Goal: Use online tool/utility: Utilize a website feature to perform a specific function

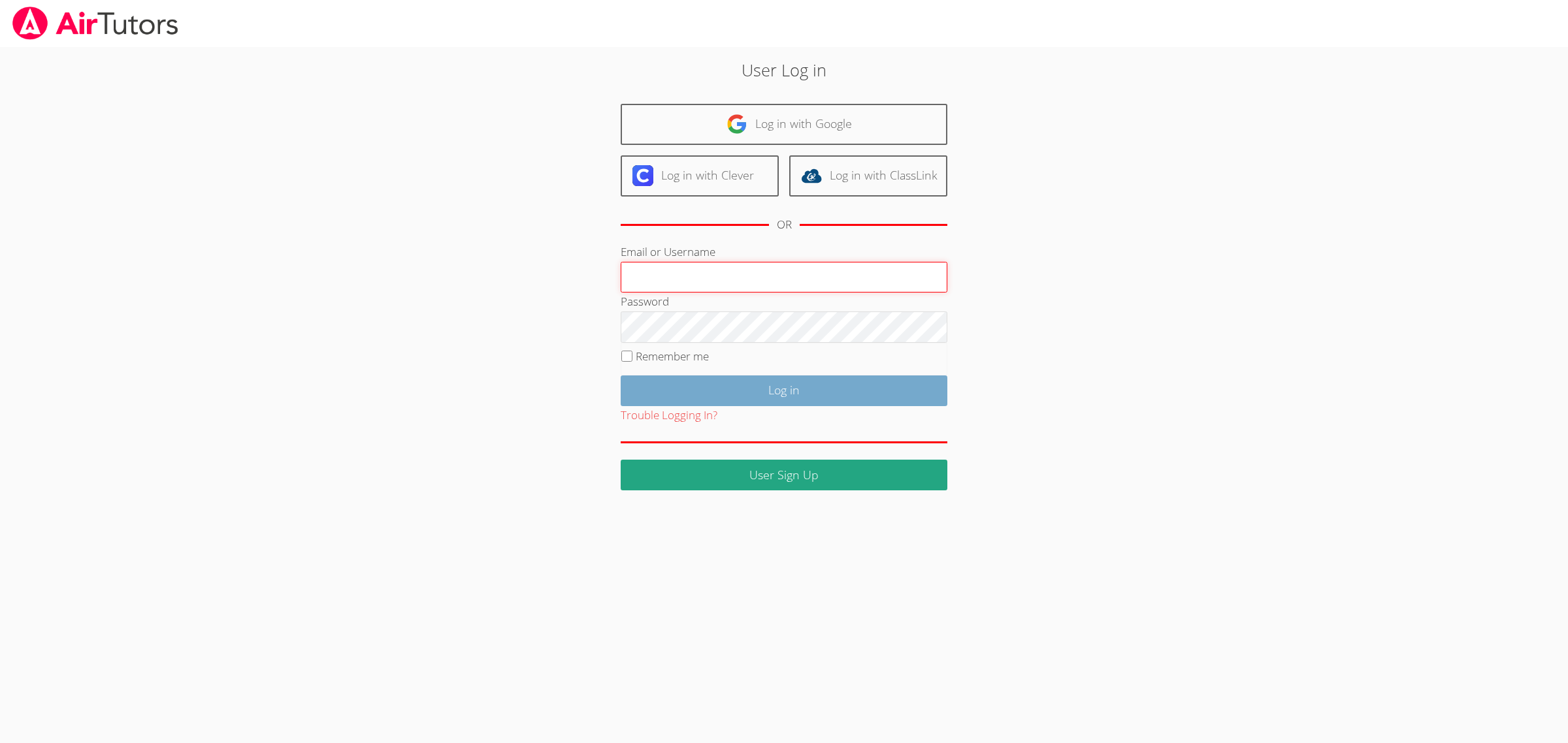
type input "[EMAIL_ADDRESS][DOMAIN_NAME]"
click at [789, 392] on input "Log in" at bounding box center [784, 391] width 327 height 30
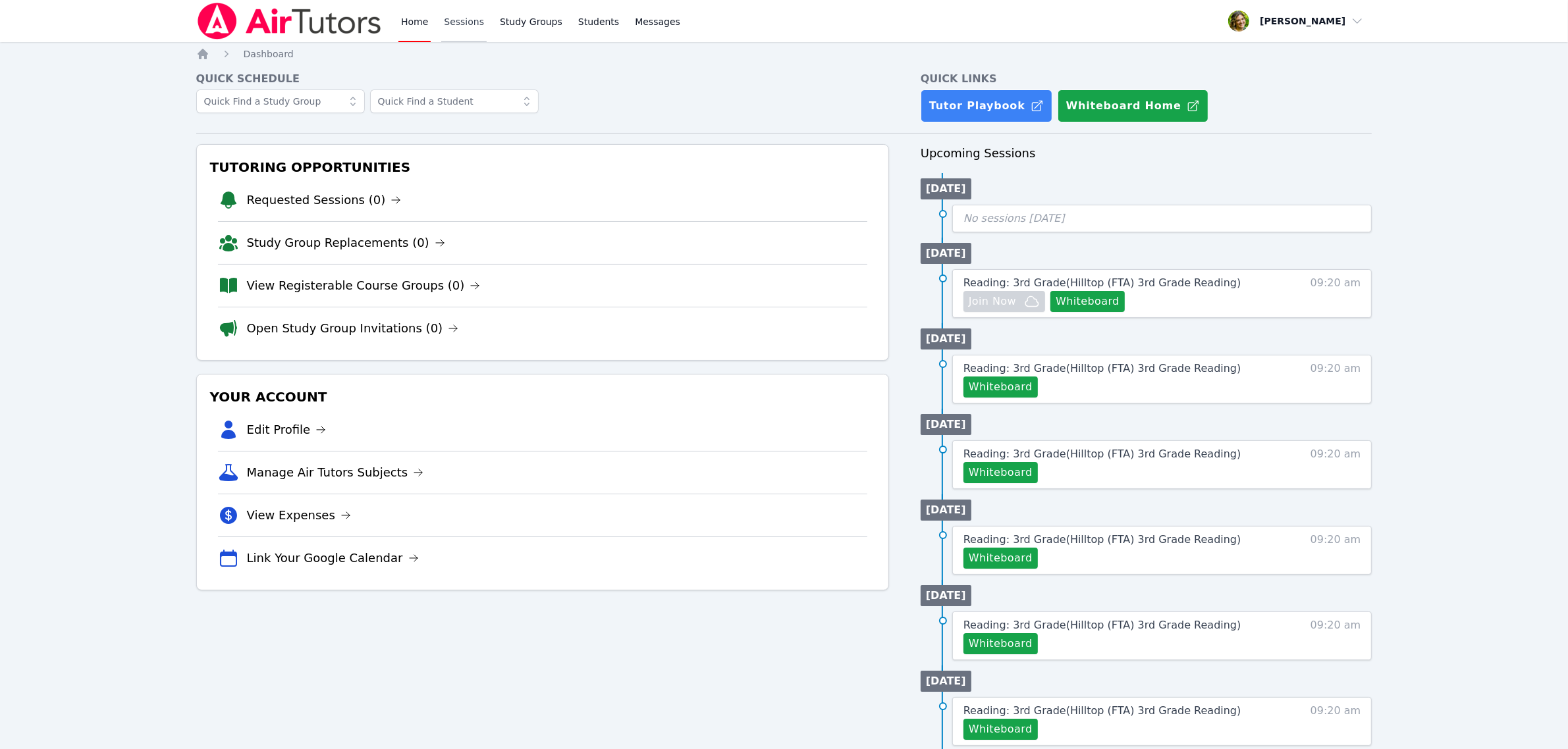
click at [465, 17] on link "Sessions" at bounding box center [464, 21] width 45 height 42
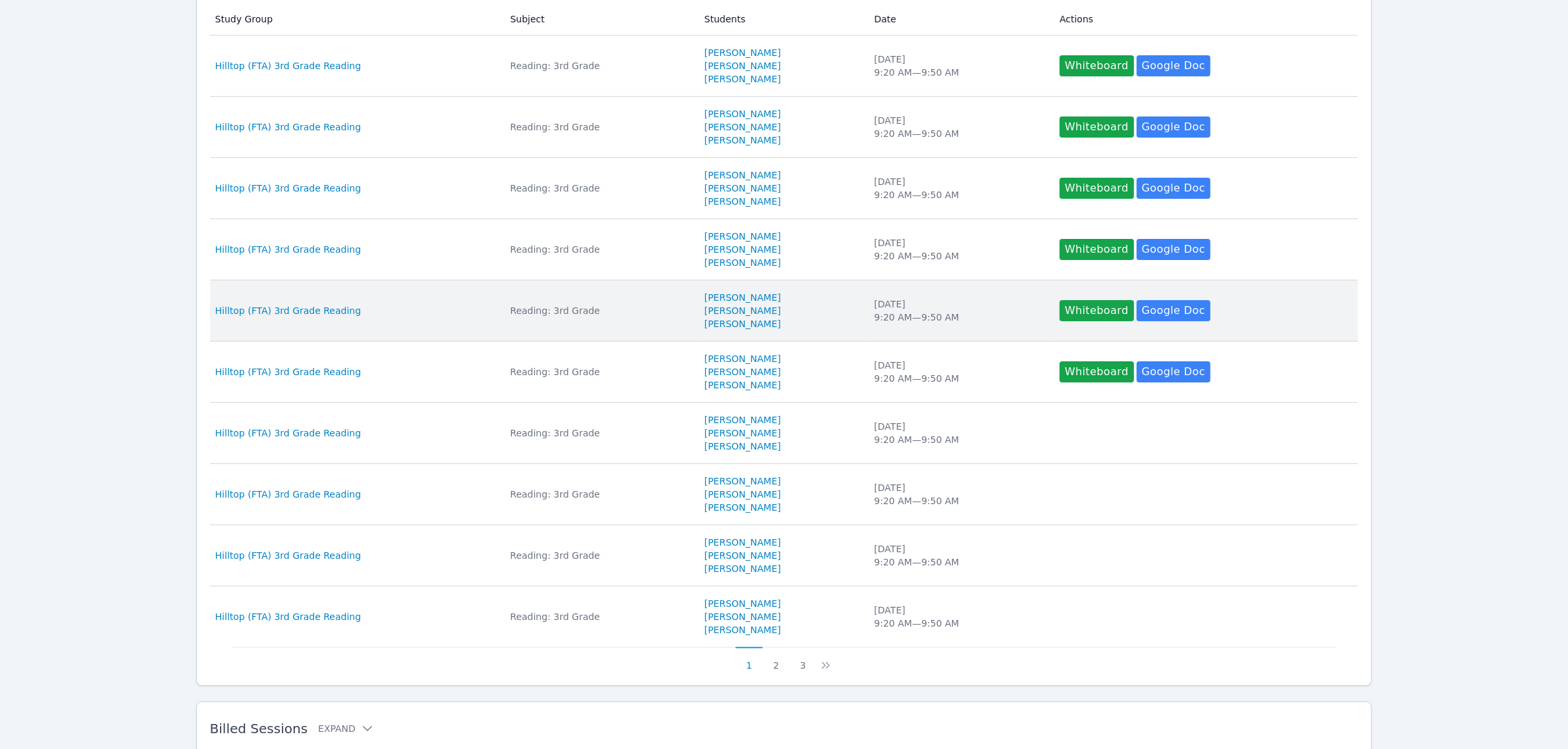
scroll to position [340, 0]
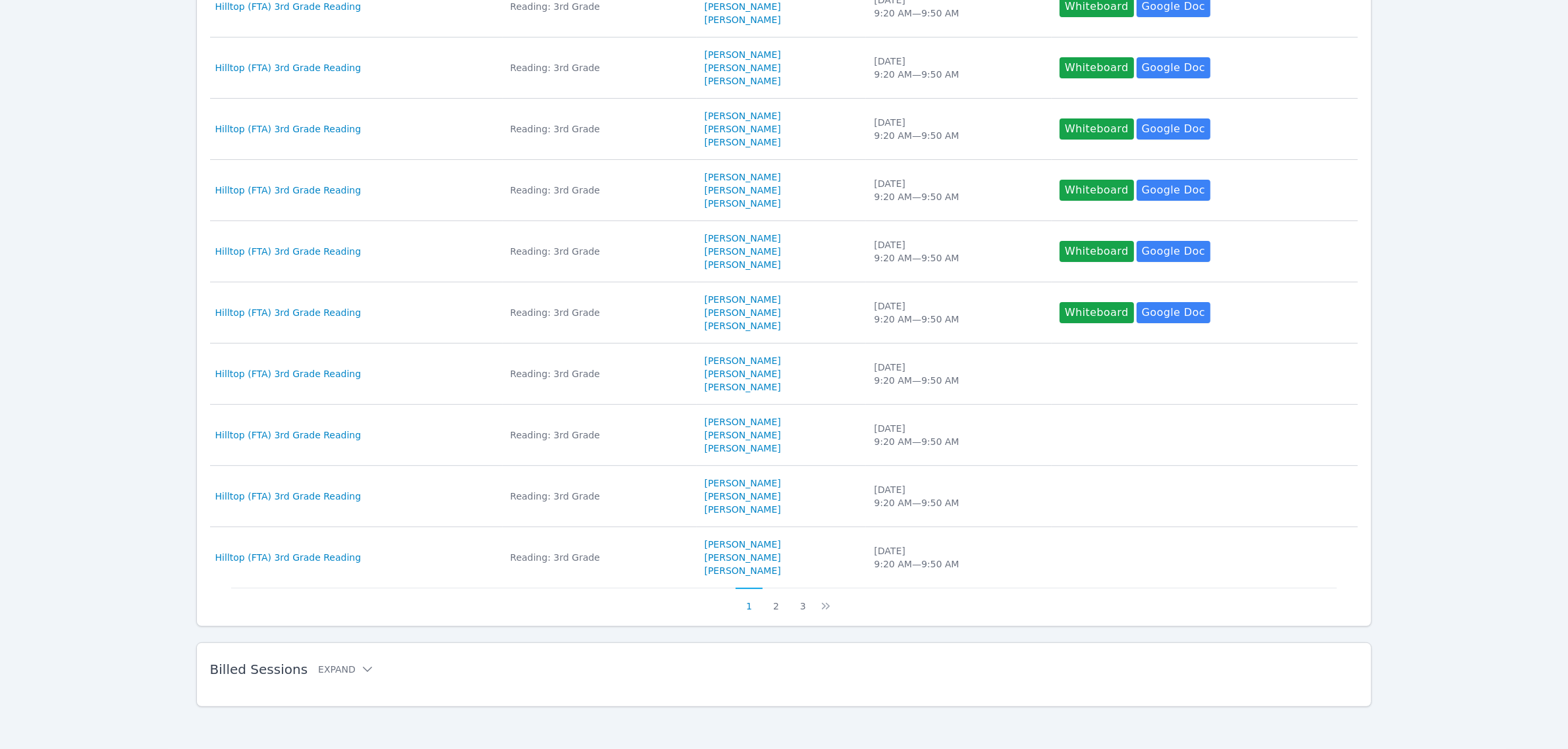
click at [337, 650] on div "Billed Sessions Expand Study Group Subject Students Date Duration Study Group H…" at bounding box center [784, 675] width 1177 height 65
click at [346, 673] on button "Expand" at bounding box center [346, 670] width 56 height 13
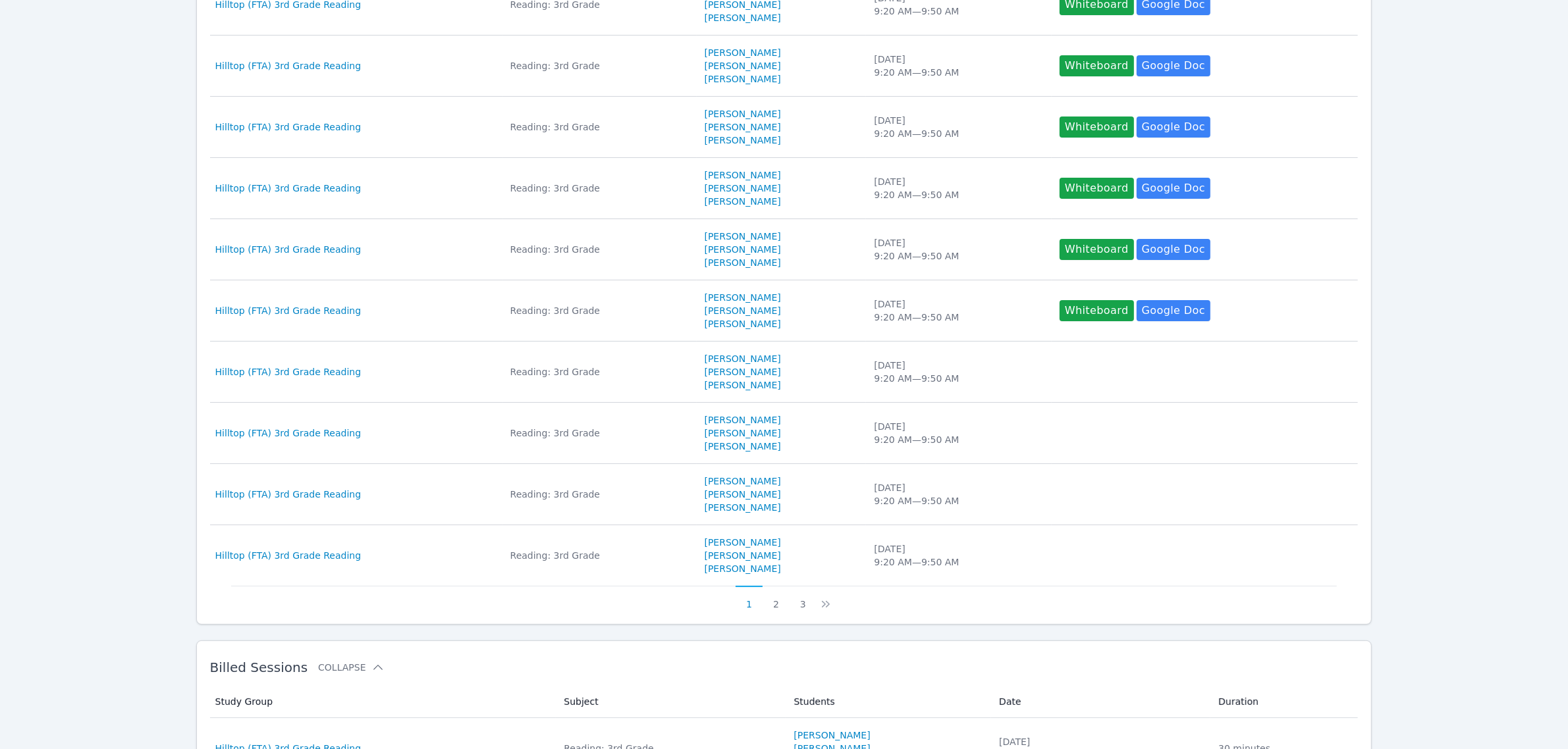
scroll to position [669, 0]
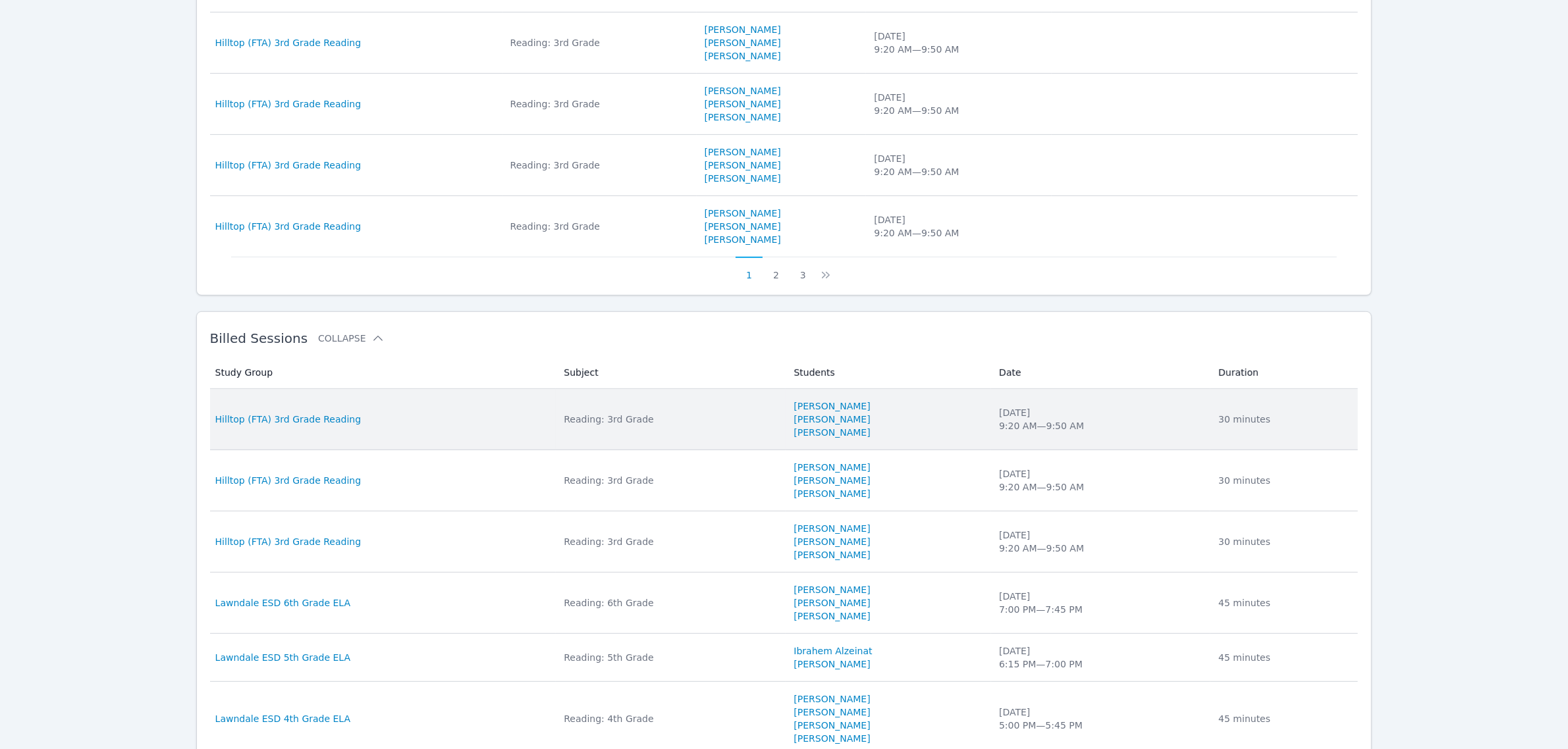
click at [448, 412] on td "Study Group Hilltop (FTA) 3rd Grade Reading" at bounding box center [383, 420] width 346 height 61
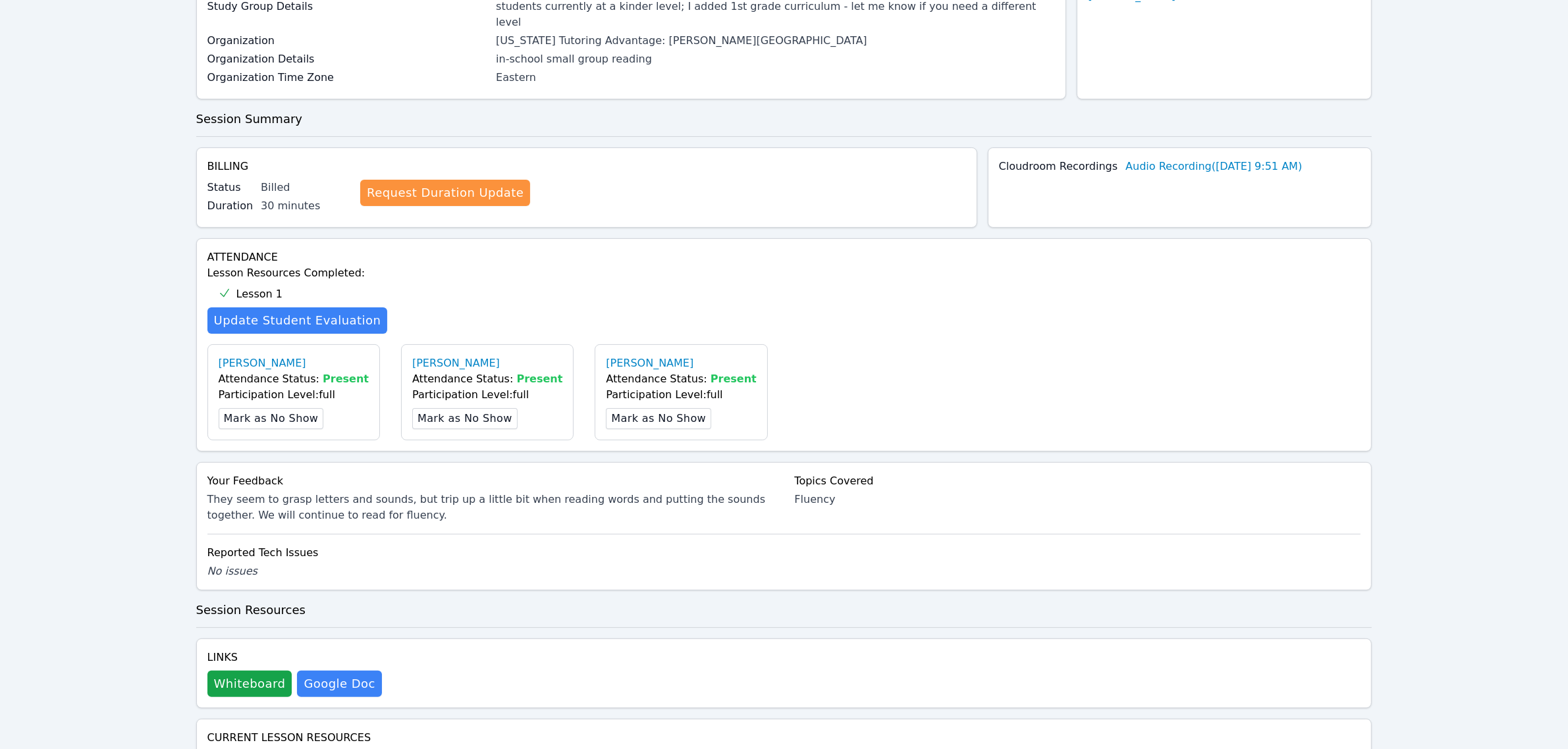
scroll to position [412, 0]
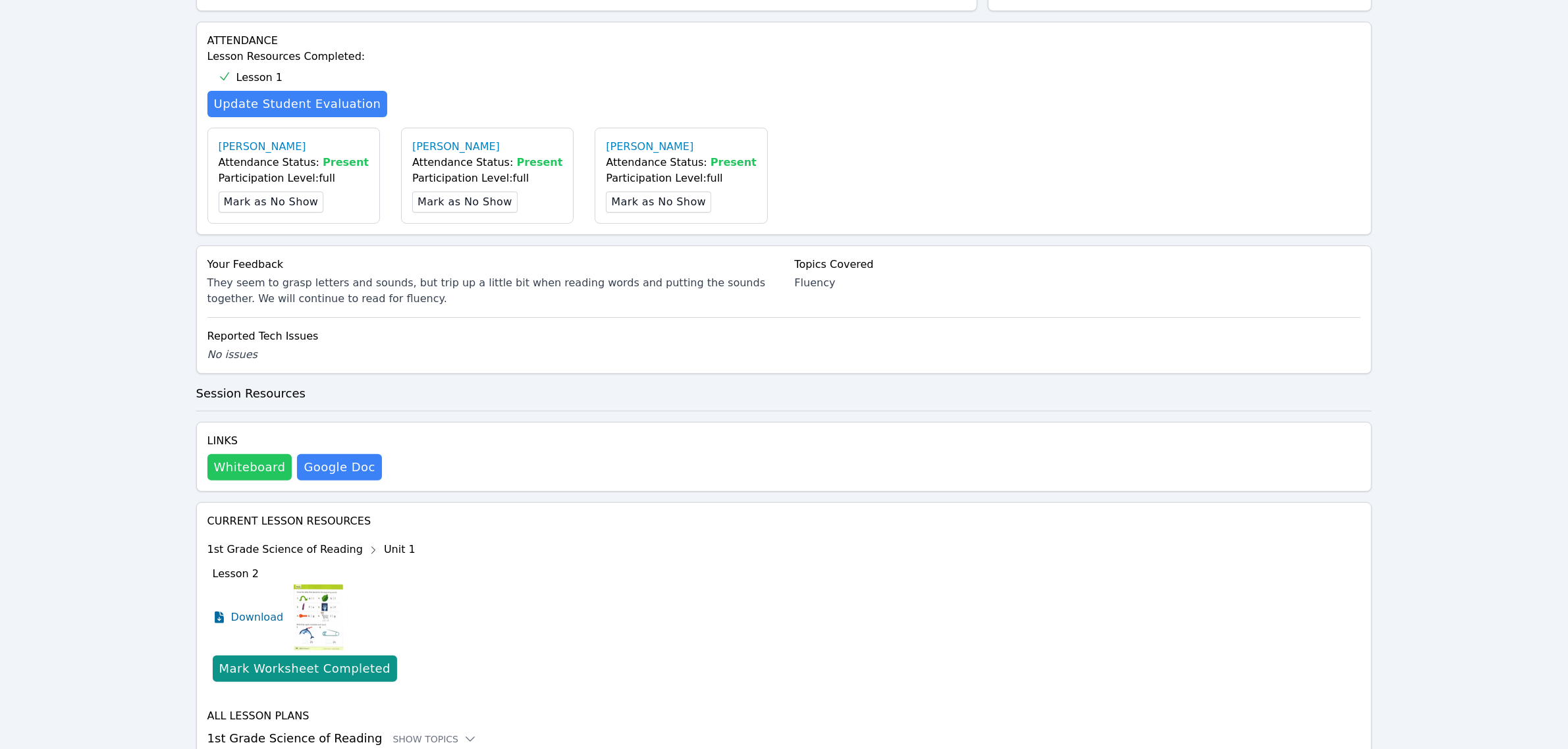
click at [249, 463] on button "Whiteboard" at bounding box center [250, 467] width 85 height 26
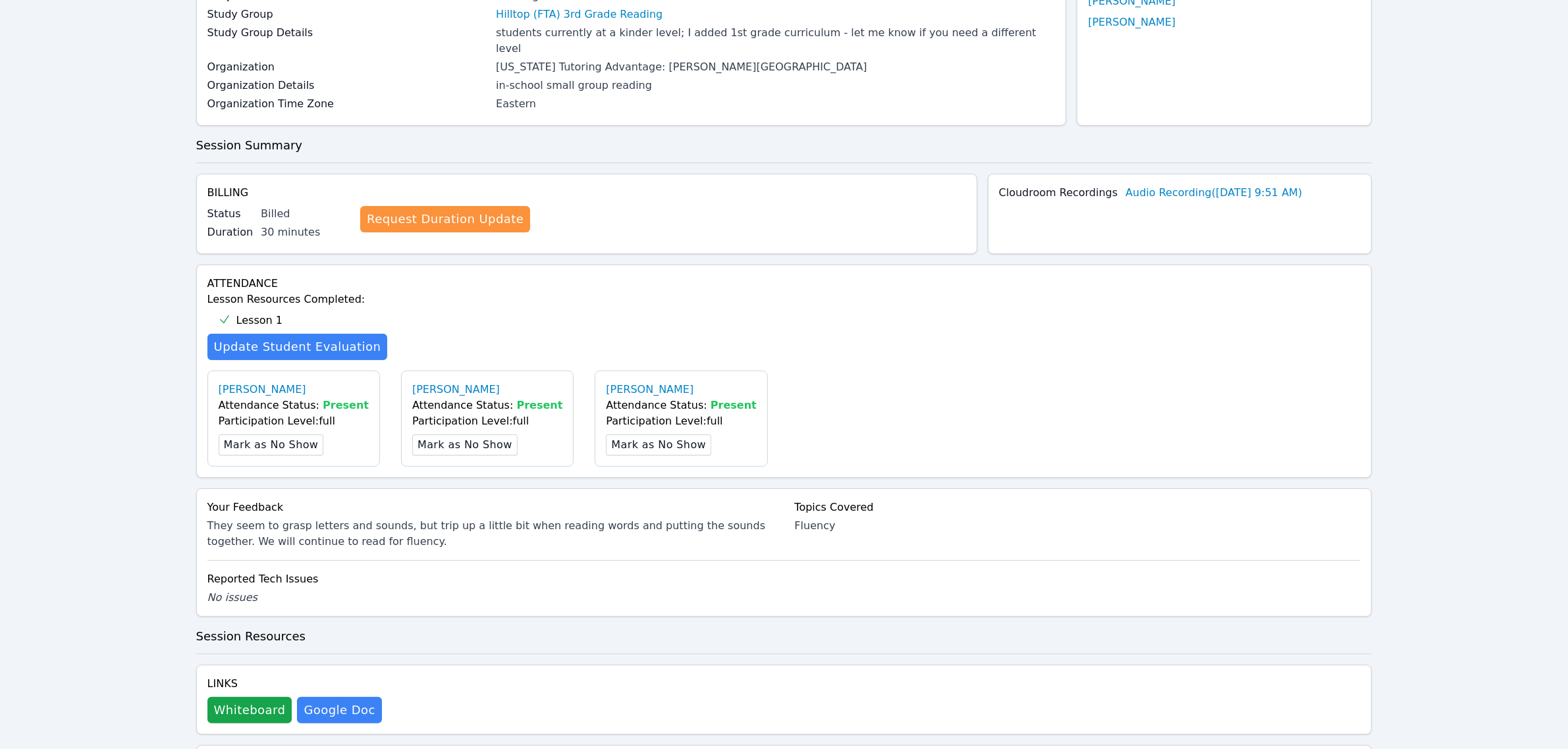
scroll to position [0, 0]
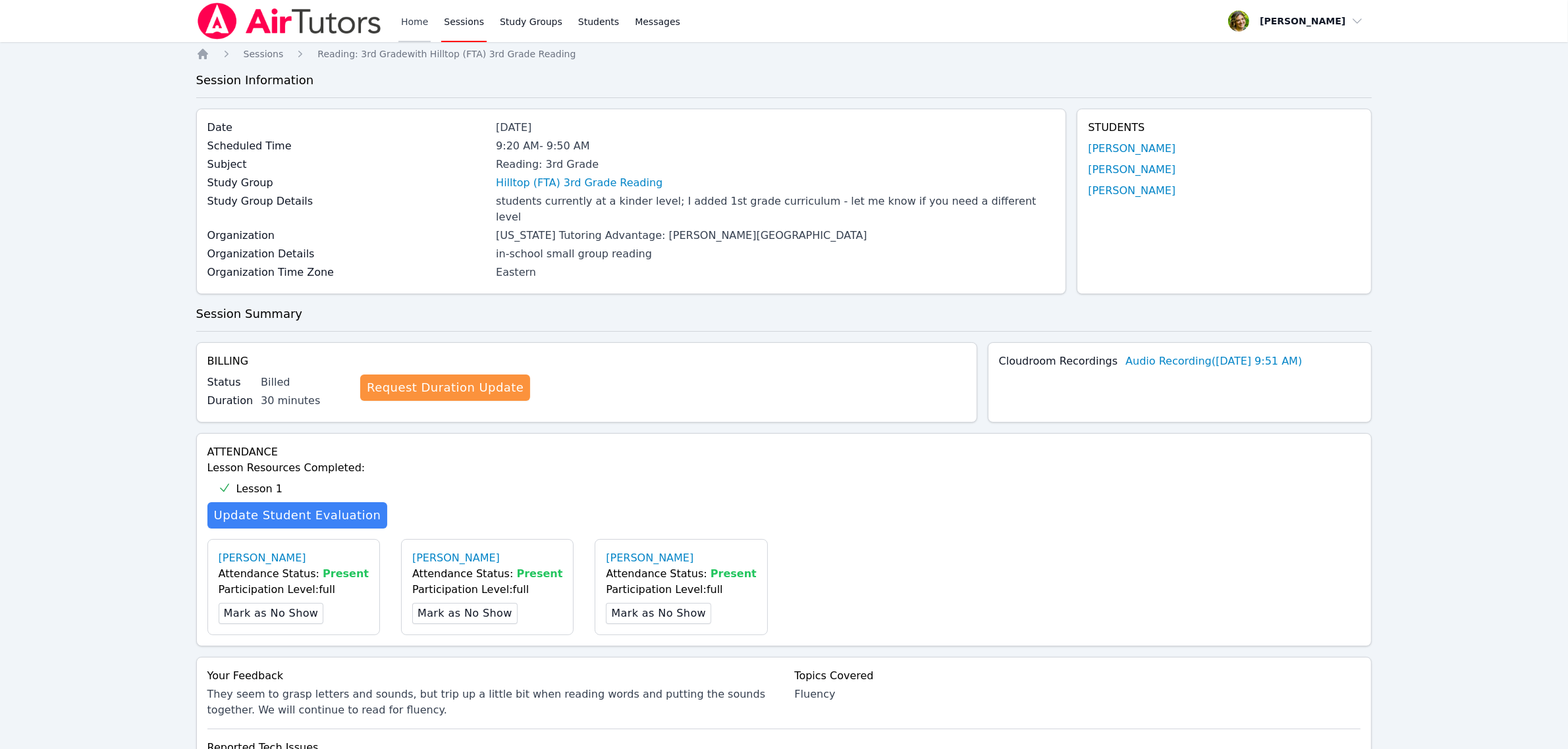
click at [429, 33] on link "Home" at bounding box center [415, 21] width 32 height 42
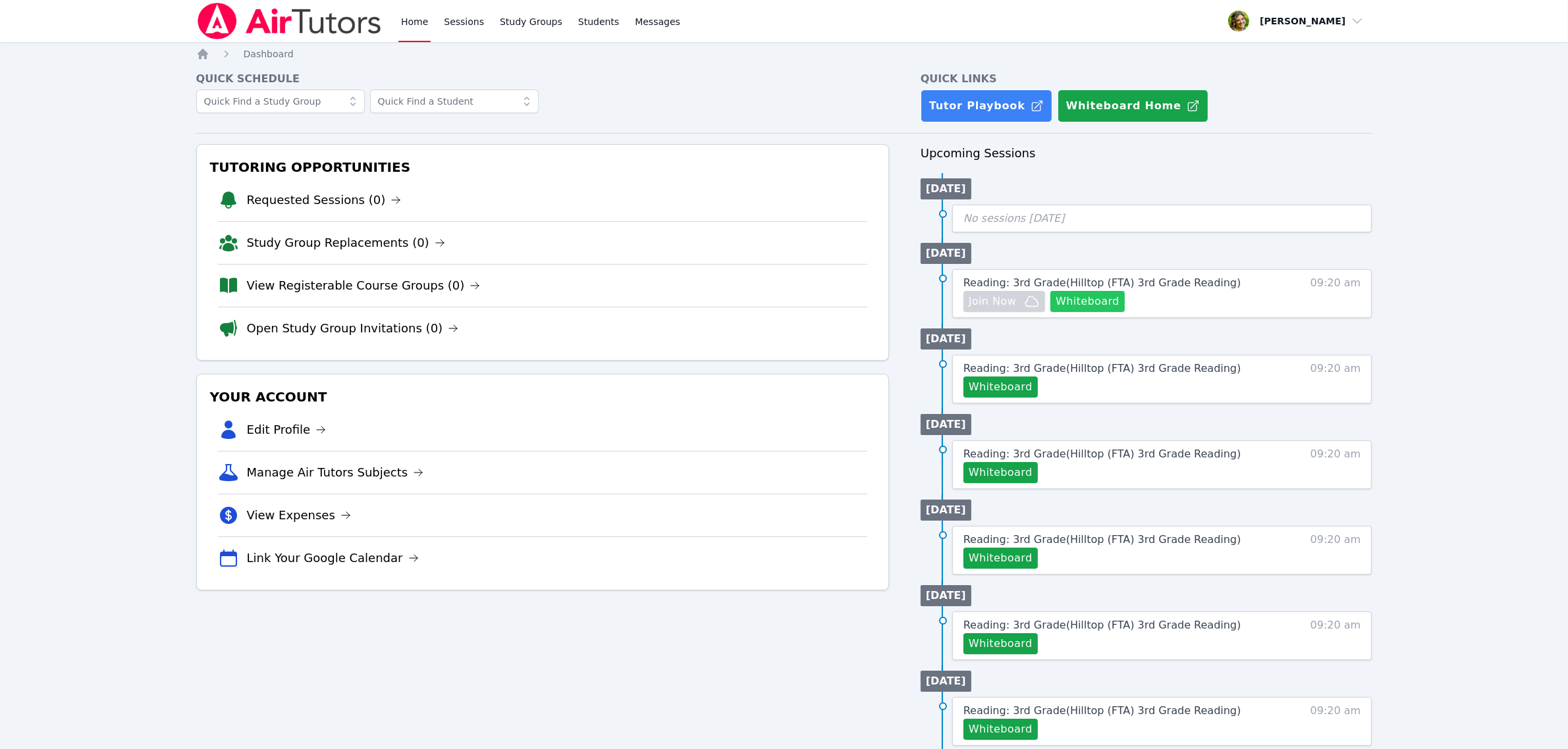
click at [1090, 305] on button "Whiteboard" at bounding box center [1088, 301] width 74 height 21
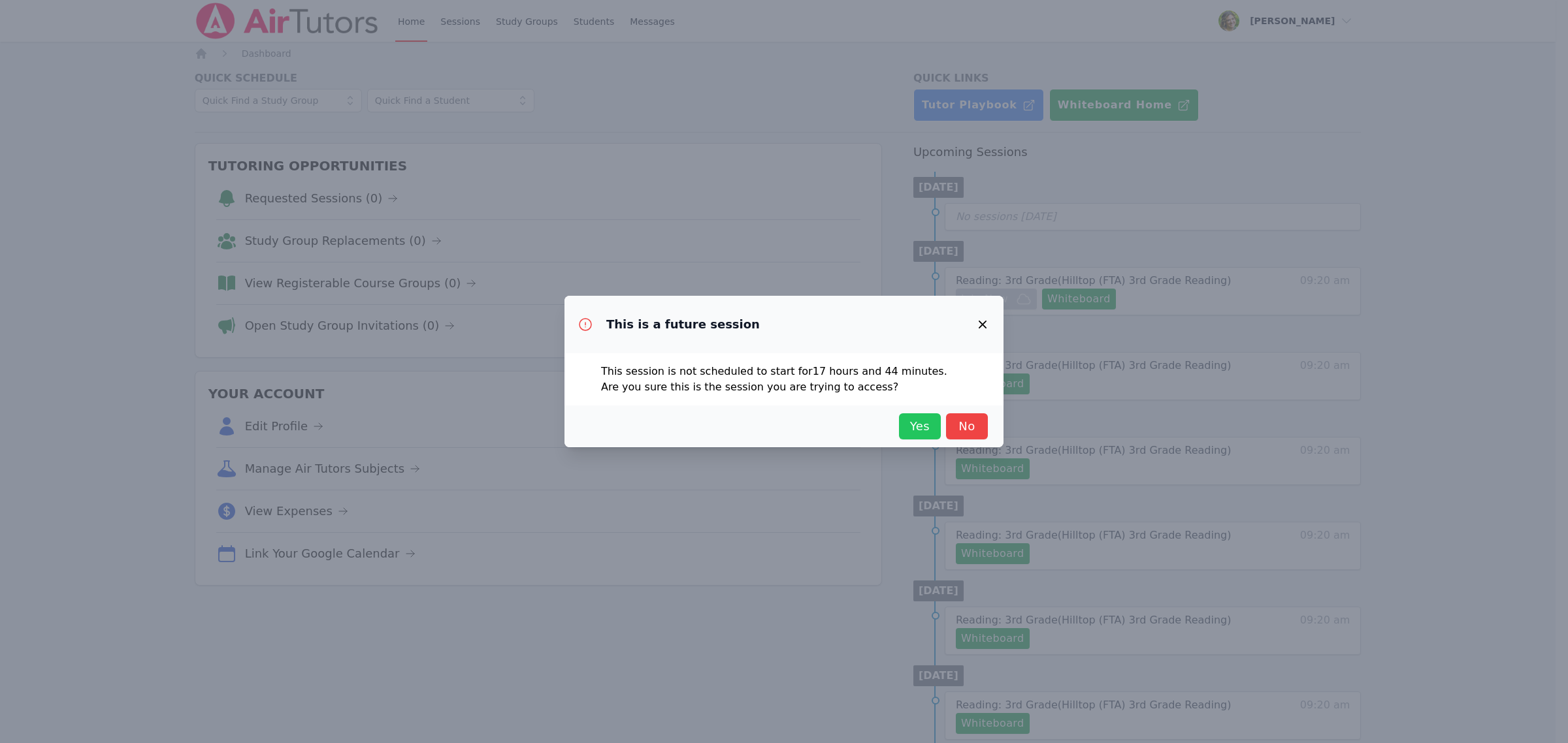
click at [910, 423] on span "Yes" at bounding box center [920, 426] width 29 height 18
